Goal: Task Accomplishment & Management: Manage account settings

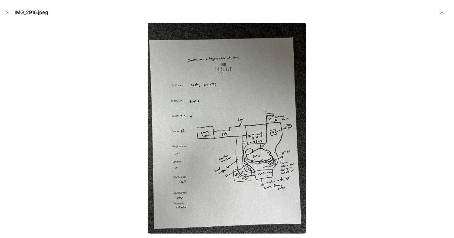
scroll to position [29, 0]
click at [7, 14] on icon "Close modal" at bounding box center [7, 13] width 4 height 4
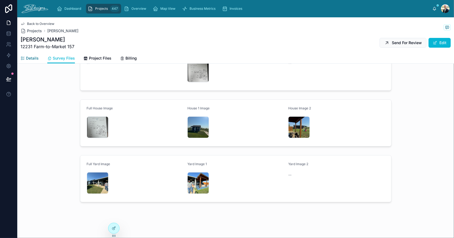
click at [31, 56] on span "Details" at bounding box center [32, 57] width 13 height 5
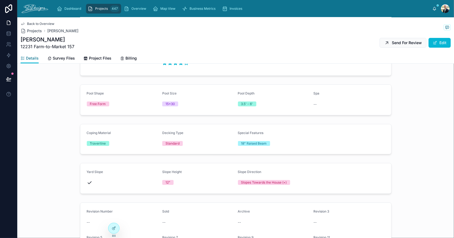
scroll to position [54, 0]
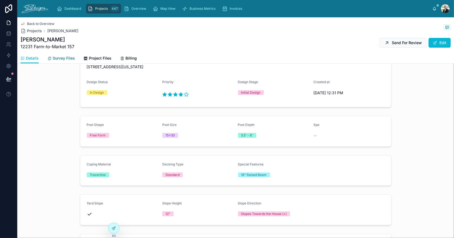
click at [65, 56] on span "Survey Files" at bounding box center [64, 57] width 22 height 5
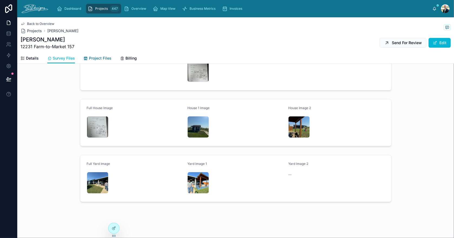
click at [99, 57] on span "Project Files" at bounding box center [100, 57] width 22 height 5
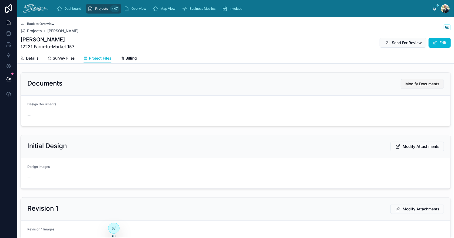
click at [410, 85] on span "Modify Documents" at bounding box center [423, 83] width 34 height 5
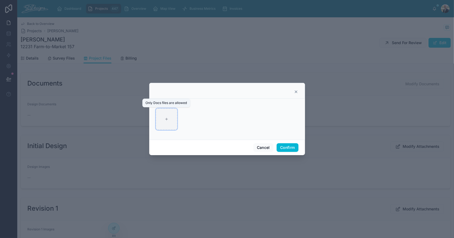
click at [162, 113] on div at bounding box center [167, 119] width 22 height 22
type input "**********"
click at [291, 148] on button "Confirm" at bounding box center [288, 147] width 22 height 9
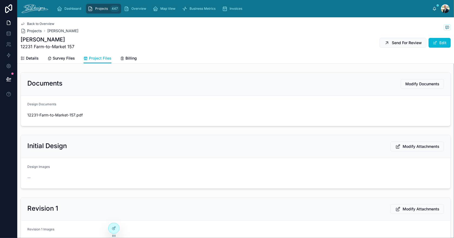
click at [416, 153] on div "Initial Design Modify Attachments" at bounding box center [236, 146] width 430 height 23
click at [410, 146] on span "Modify Attachments" at bounding box center [421, 146] width 37 height 5
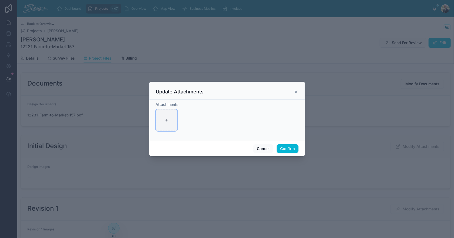
click at [163, 123] on div at bounding box center [167, 120] width 22 height 22
type input "**********"
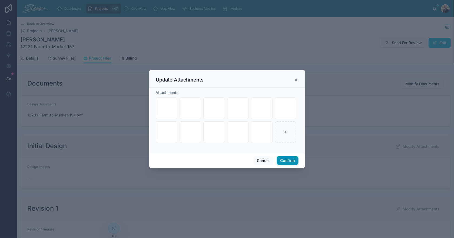
click at [292, 160] on button "Confirm" at bounding box center [288, 160] width 22 height 9
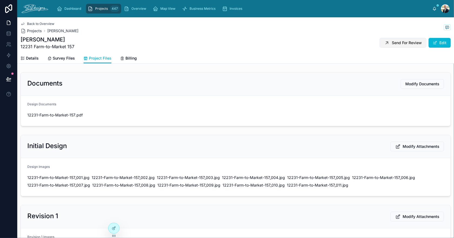
click at [398, 42] on span "Send For Review" at bounding box center [407, 42] width 30 height 5
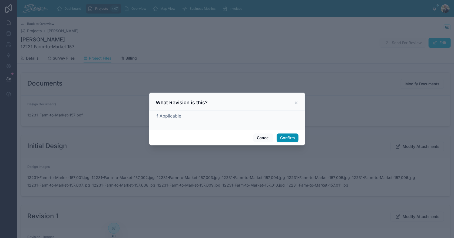
click at [284, 138] on button "Confirm" at bounding box center [288, 137] width 22 height 9
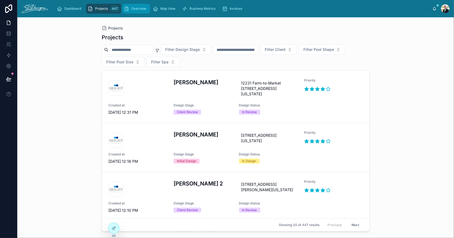
click at [132, 8] on span "Overview" at bounding box center [138, 8] width 15 height 4
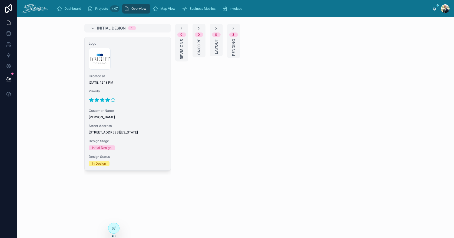
click at [137, 71] on div "Logo 300x300-logo .jpg Created at [DATE] 12:18 PM Priority Customer Name [PERSO…" at bounding box center [128, 103] width 86 height 133
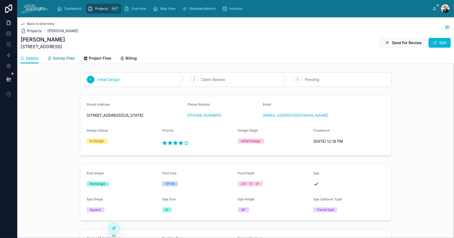
click at [61, 60] on span "Survey Files" at bounding box center [64, 57] width 22 height 5
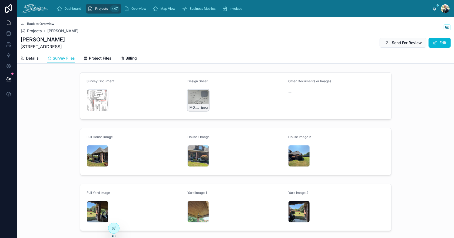
click at [192, 96] on div "IMG_2915 .jpeg" at bounding box center [198, 100] width 22 height 22
